Goal: Task Accomplishment & Management: Use online tool/utility

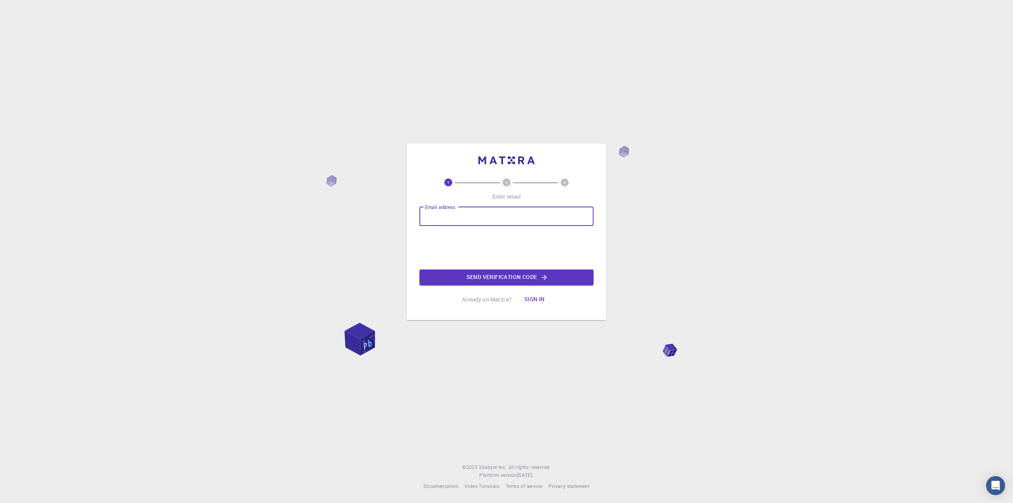
click at [454, 214] on input "Email address" at bounding box center [506, 216] width 174 height 19
type input "[EMAIL_ADDRESS][DOMAIN_NAME]"
click at [498, 277] on button "Send verification code" at bounding box center [506, 277] width 174 height 16
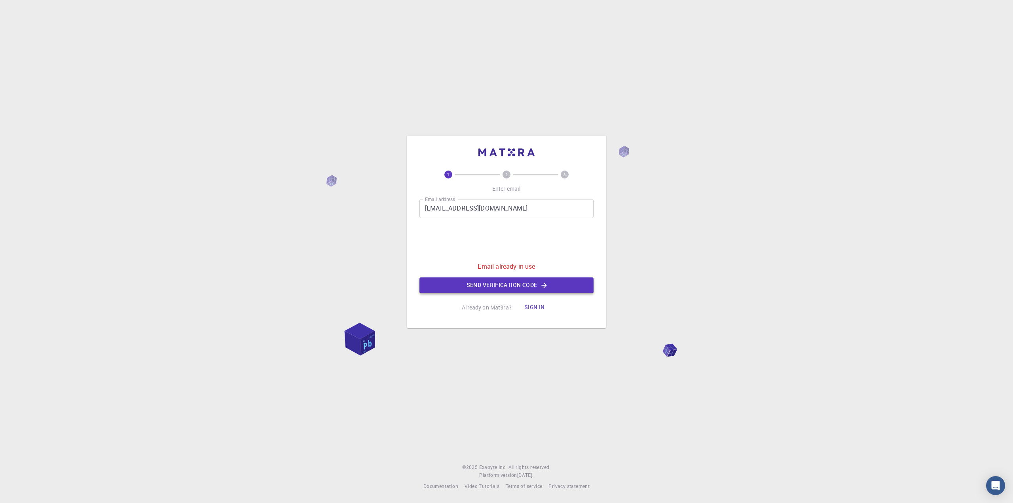
click at [498, 284] on button "Send verification code" at bounding box center [506, 285] width 174 height 16
click at [535, 307] on button "Sign in" at bounding box center [534, 307] width 33 height 16
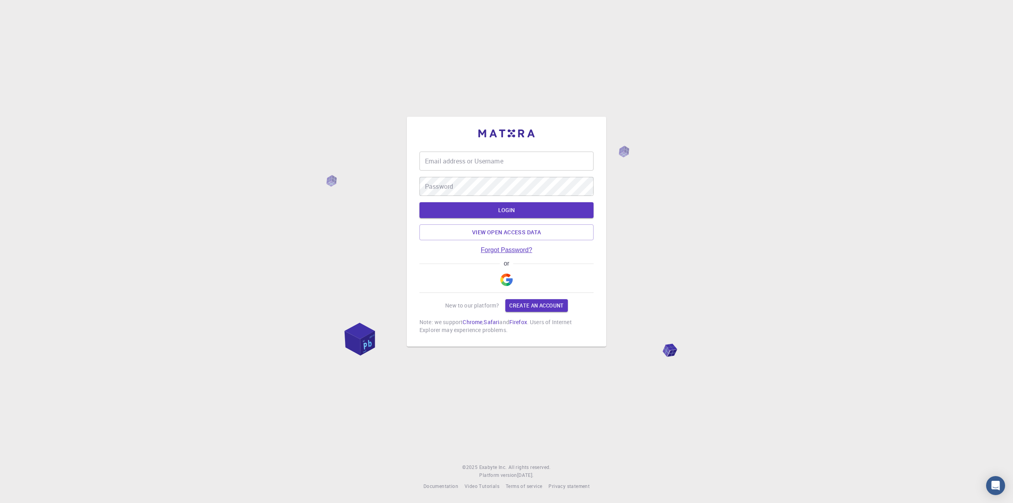
type input "ademotayo"
click at [502, 208] on button "LOGIN" at bounding box center [506, 210] width 174 height 16
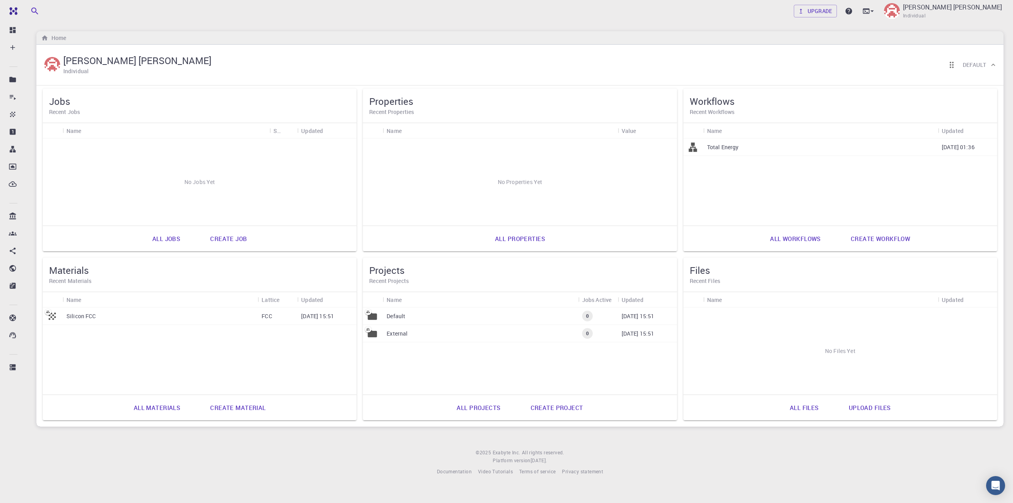
click at [230, 237] on link "Create job" at bounding box center [228, 238] width 54 height 19
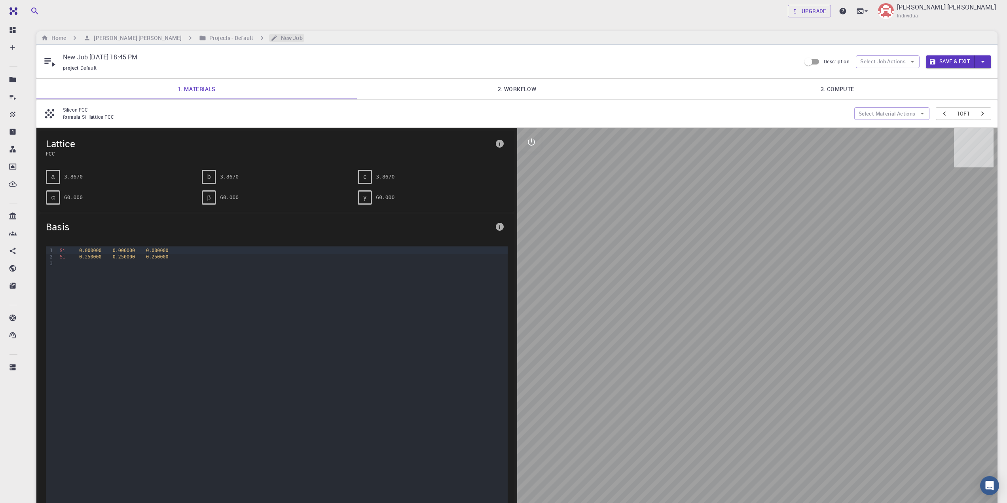
click at [278, 39] on h6 "New Job" at bounding box center [290, 38] width 25 height 9
click at [278, 38] on h6 "New Job" at bounding box center [290, 38] width 25 height 9
click at [61, 225] on span "Basis" at bounding box center [269, 226] width 446 height 13
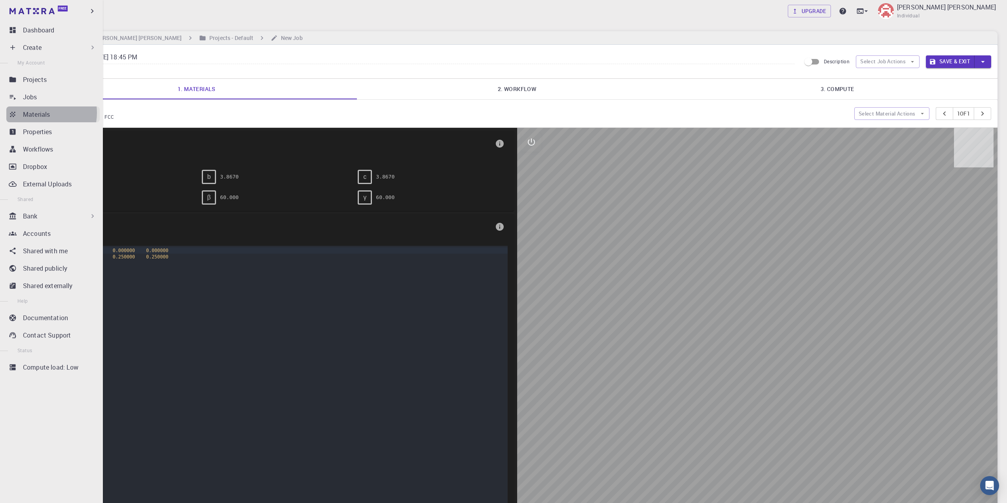
click at [39, 113] on p "Materials" at bounding box center [36, 114] width 27 height 9
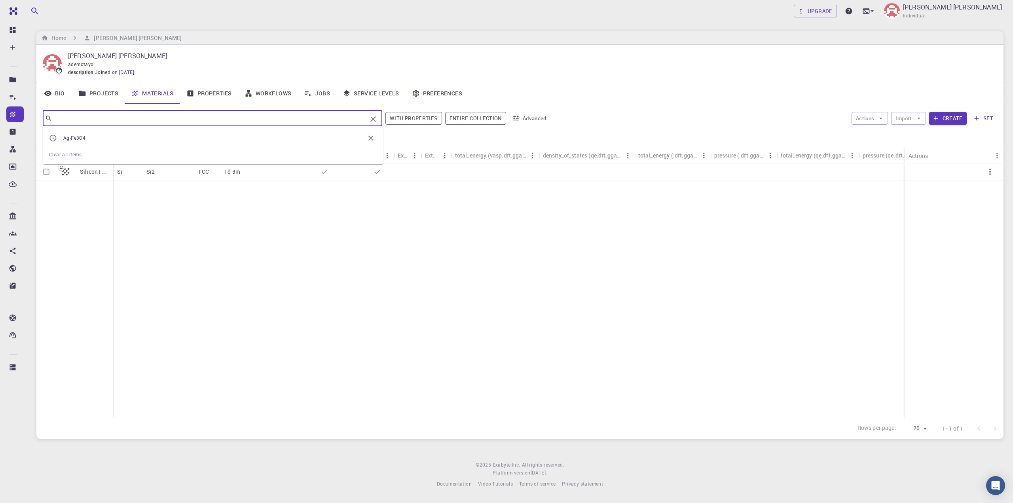
click at [140, 119] on input "text" at bounding box center [209, 118] width 314 height 11
type input "Ag-Se"
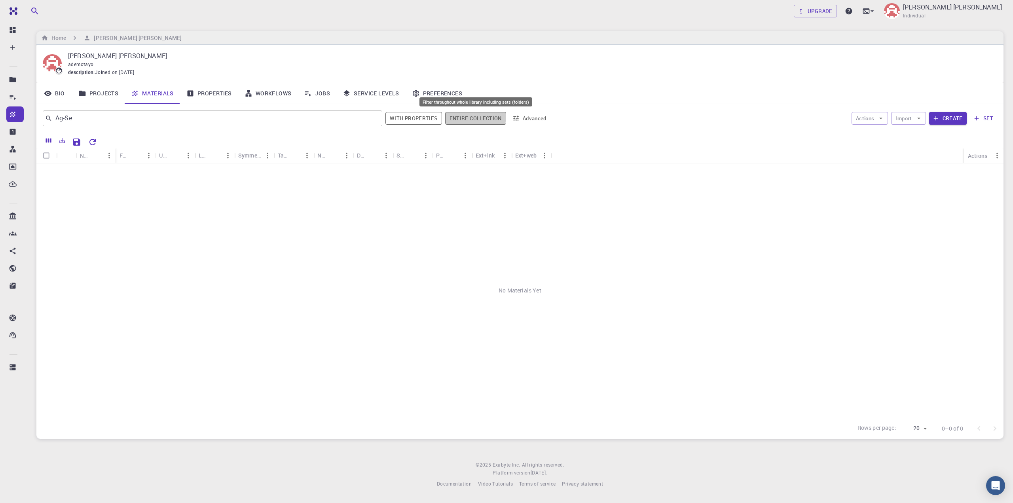
click at [462, 115] on button "Entire collection" at bounding box center [475, 118] width 61 height 13
click at [214, 93] on link "Properties" at bounding box center [209, 93] width 58 height 21
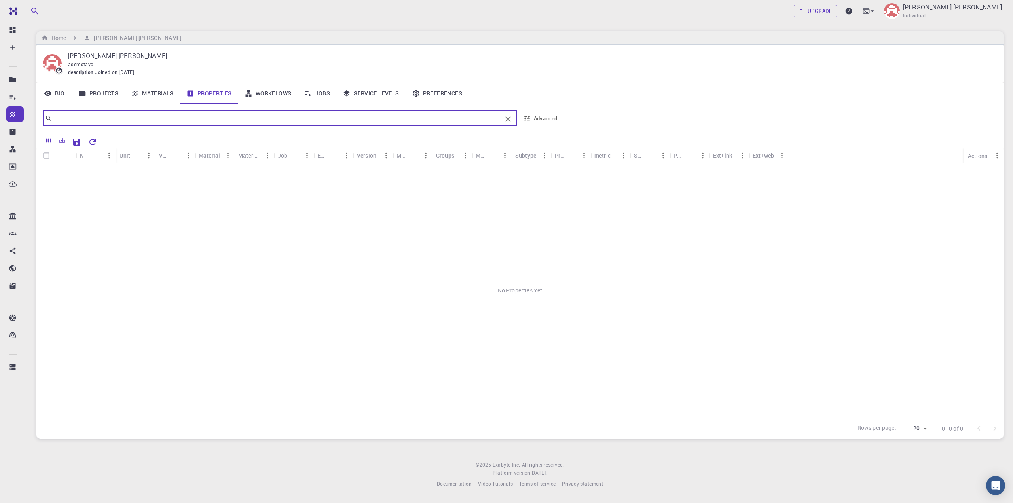
click at [102, 118] on input "text" at bounding box center [276, 118] width 449 height 11
type input "I"
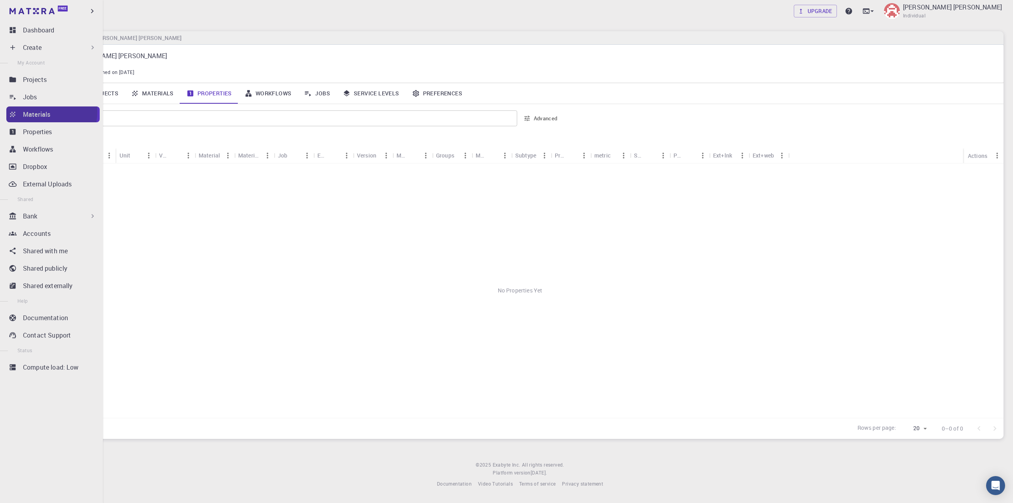
click at [43, 112] on p "Materials" at bounding box center [36, 114] width 27 height 9
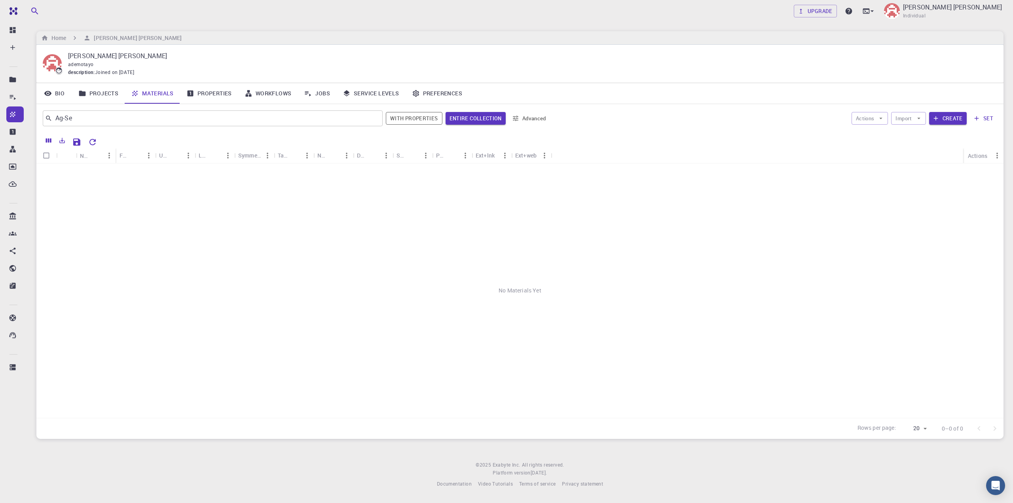
click at [533, 117] on button "Advanced" at bounding box center [529, 118] width 41 height 13
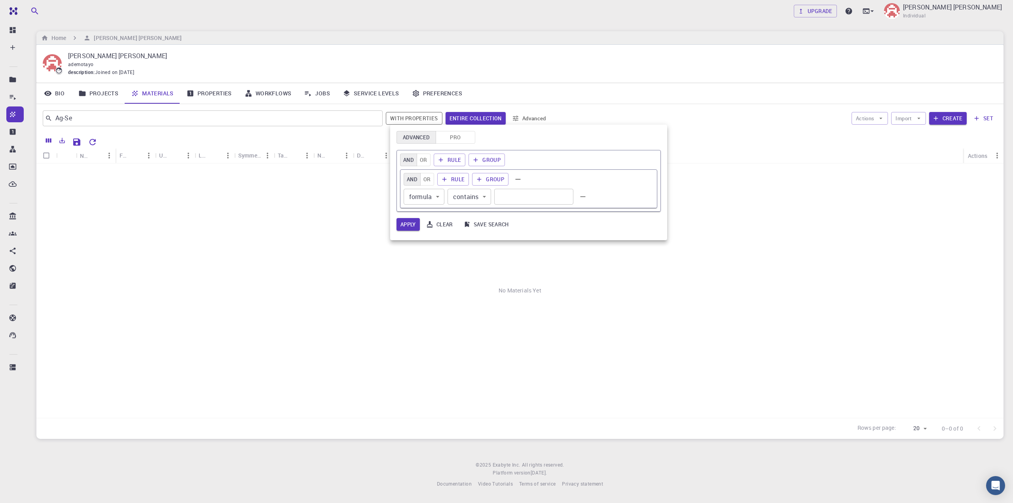
click at [371, 91] on div at bounding box center [506, 251] width 1013 height 503
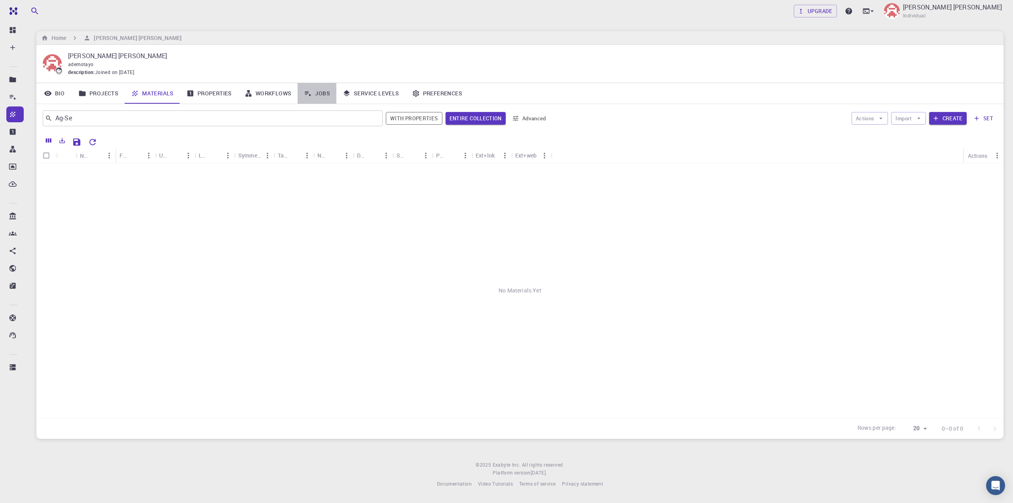
click at [322, 92] on link "Jobs" at bounding box center [316, 93] width 39 height 21
click at [272, 93] on link "Workflows" at bounding box center [268, 93] width 60 height 21
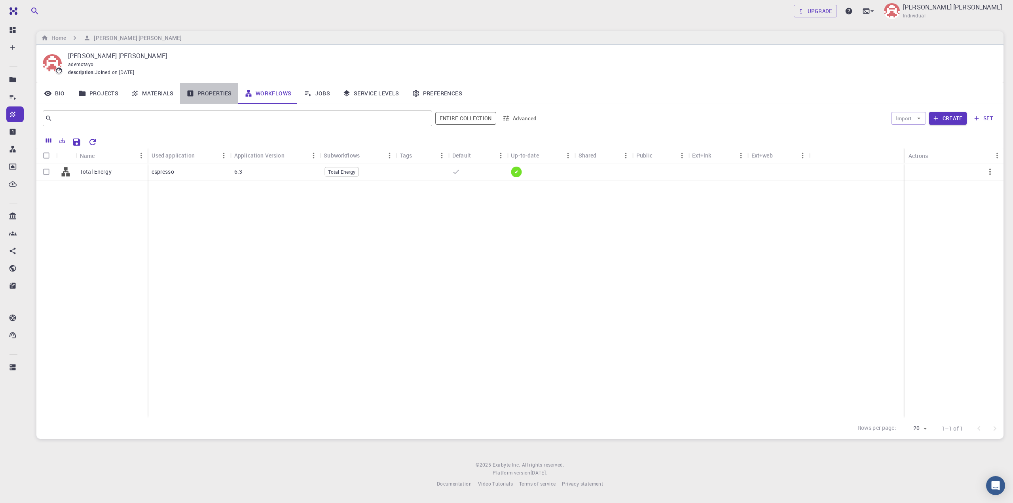
click at [210, 93] on link "Properties" at bounding box center [209, 93] width 58 height 21
click at [157, 93] on link "Materials" at bounding box center [152, 93] width 55 height 21
click at [96, 93] on link "Projects" at bounding box center [98, 93] width 53 height 21
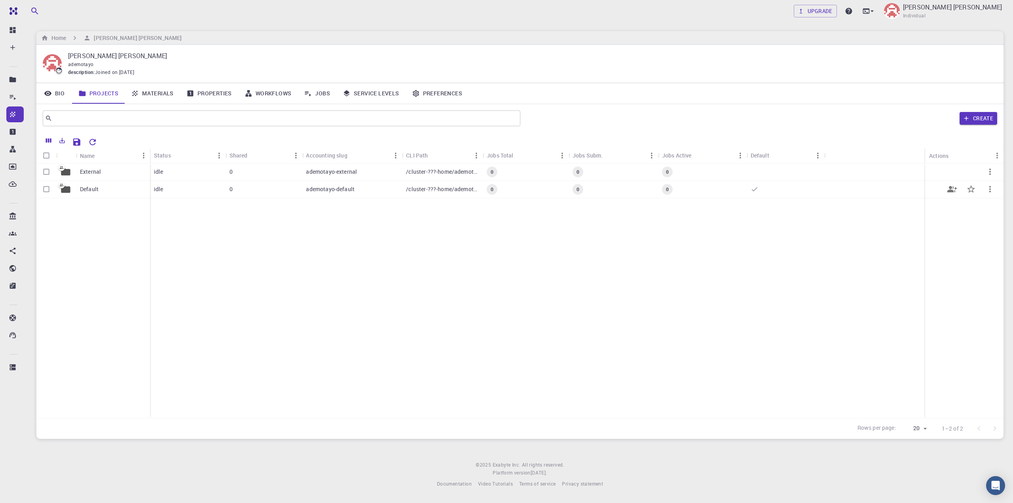
click at [86, 188] on p "Default" at bounding box center [89, 189] width 19 height 8
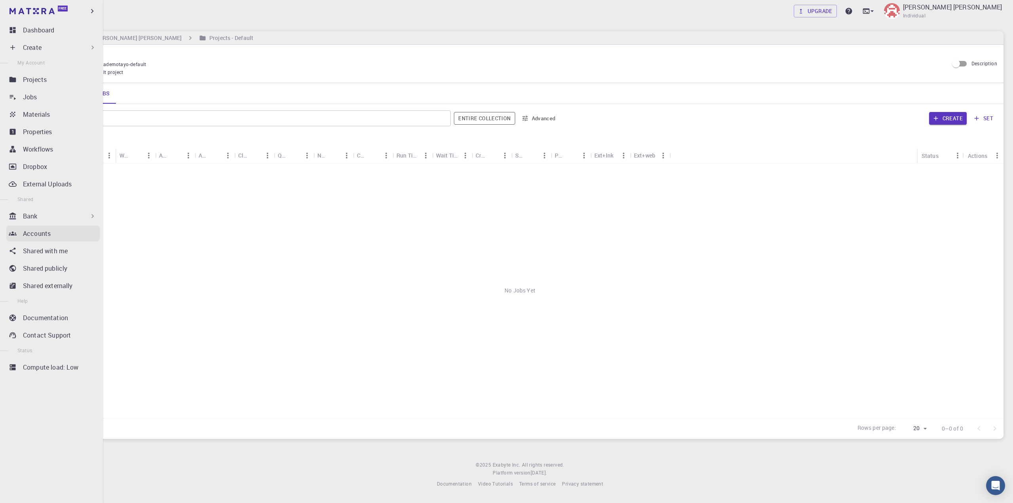
click at [44, 234] on p "Accounts" at bounding box center [37, 233] width 28 height 9
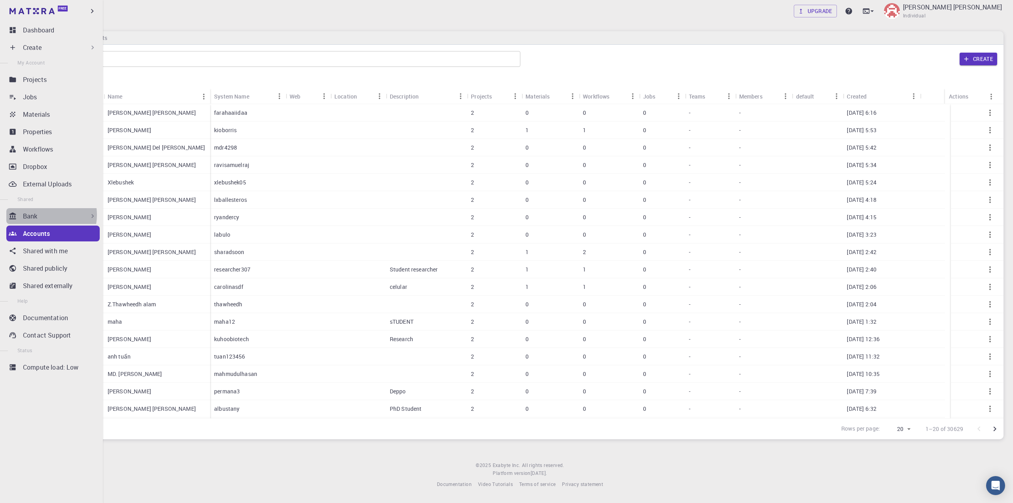
click at [44, 215] on div "Bank" at bounding box center [60, 215] width 74 height 9
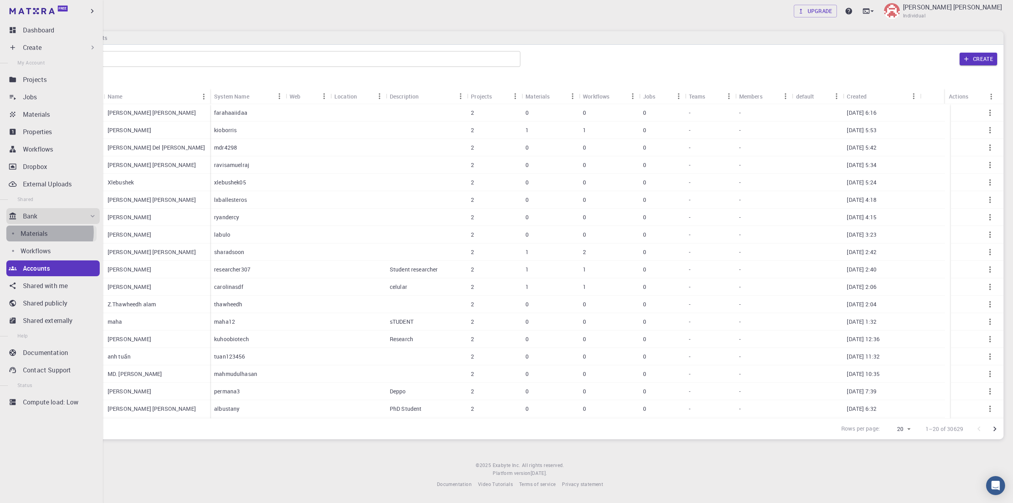
click at [47, 232] on p "Materials" at bounding box center [34, 233] width 27 height 9
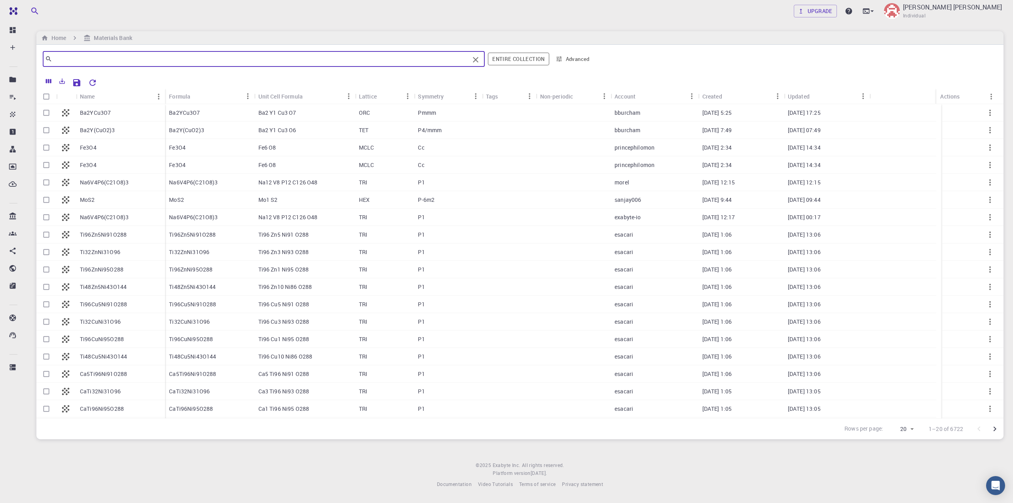
click at [134, 58] on input "text" at bounding box center [260, 58] width 417 height 11
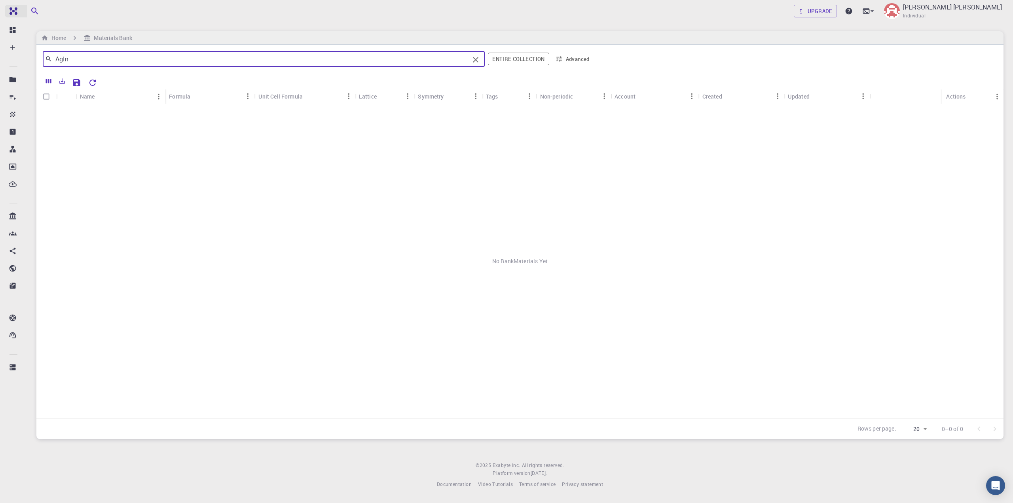
type input "AgIn"
